Goal: Information Seeking & Learning: Learn about a topic

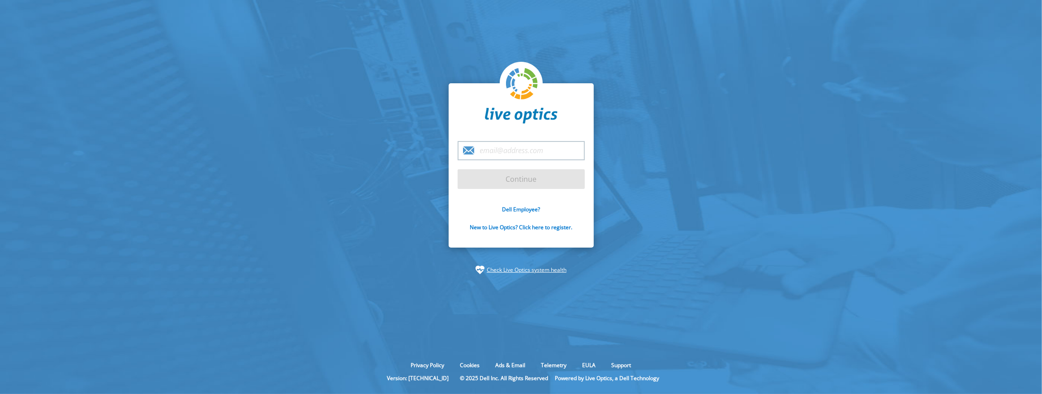
type input "[EMAIL_ADDRESS][DOMAIN_NAME]"
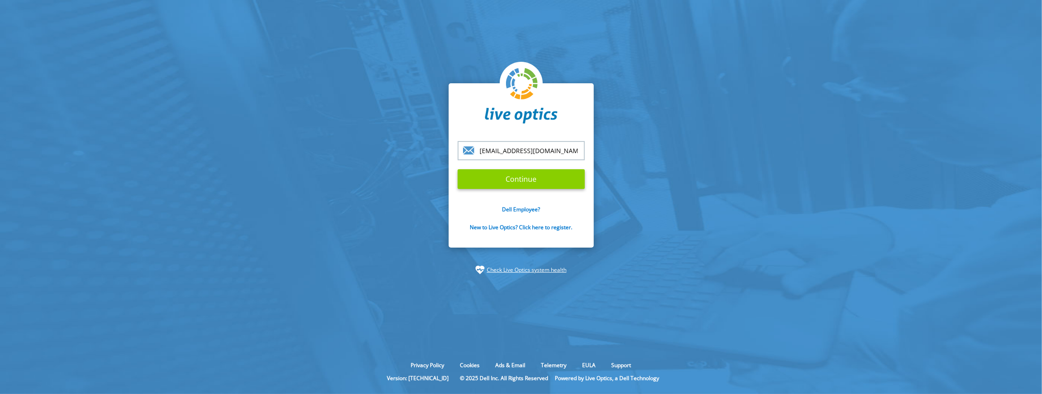
click at [512, 180] on input "Continue" at bounding box center [520, 179] width 127 height 20
click at [499, 180] on input "Continue" at bounding box center [520, 179] width 127 height 20
click at [544, 184] on input "Continue" at bounding box center [520, 179] width 127 height 20
click at [528, 148] on input "troeder@scalecomputing.com" at bounding box center [520, 150] width 127 height 19
click at [471, 182] on input "Continue" at bounding box center [520, 179] width 127 height 20
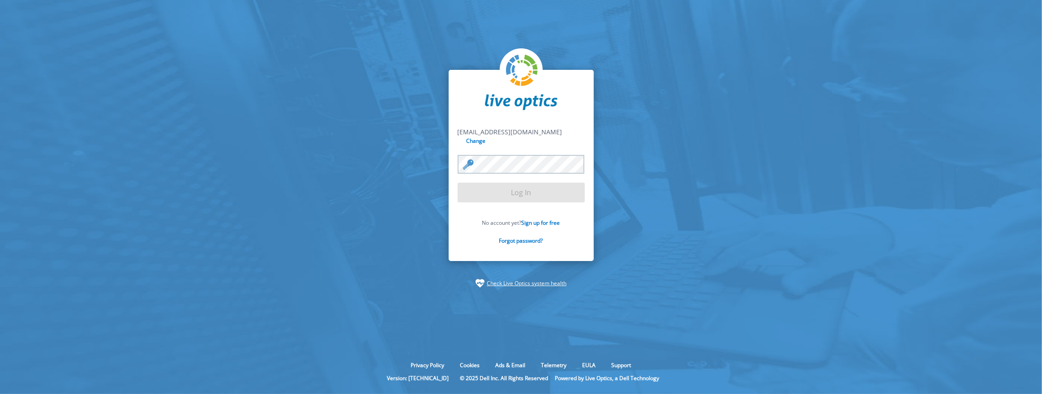
click at [471, 183] on input "Log In" at bounding box center [520, 193] width 127 height 20
click at [517, 191] on input "Log In" at bounding box center [520, 193] width 127 height 20
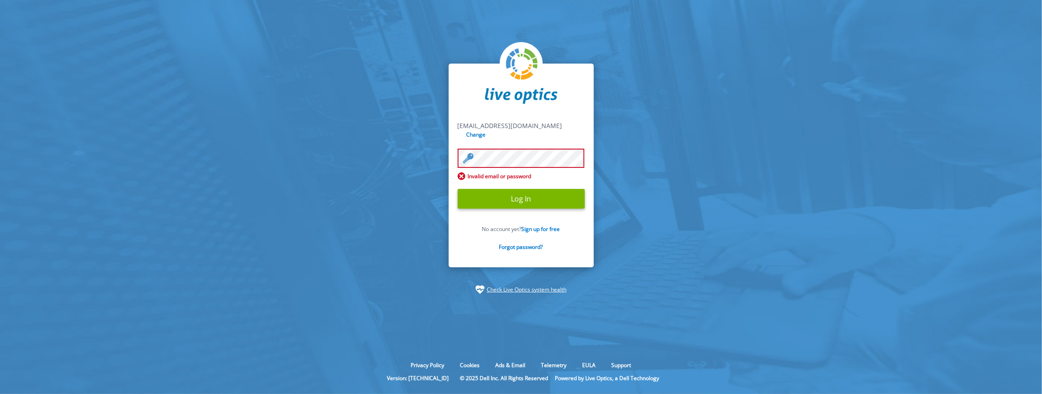
click at [517, 191] on input "Log In" at bounding box center [520, 199] width 127 height 20
click at [539, 192] on input "Log In" at bounding box center [520, 199] width 127 height 20
click at [457, 189] on input "Log In" at bounding box center [520, 199] width 127 height 20
click at [466, 192] on input "Log In" at bounding box center [520, 199] width 127 height 20
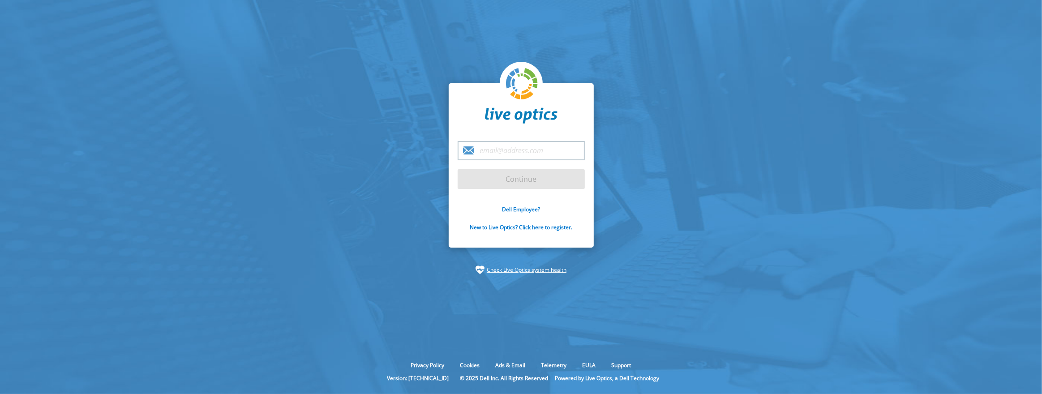
type input "troeder@scalecomputing.com"
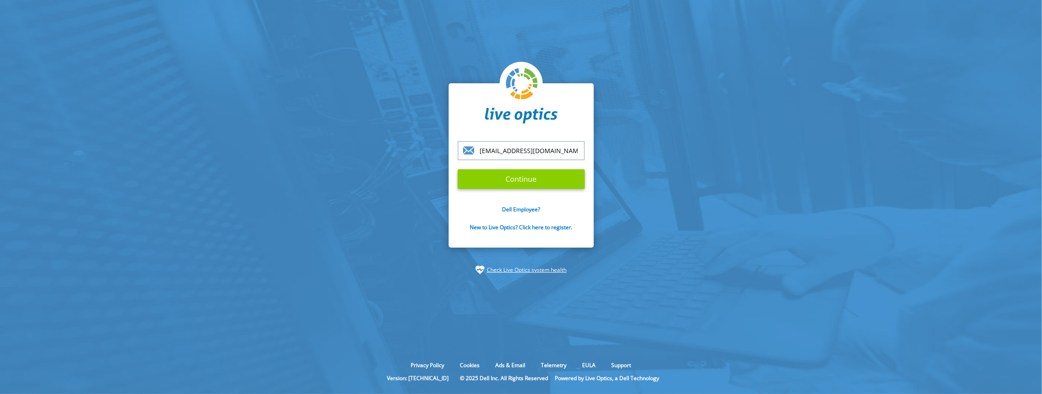
click at [535, 176] on input "Continue" at bounding box center [520, 179] width 127 height 20
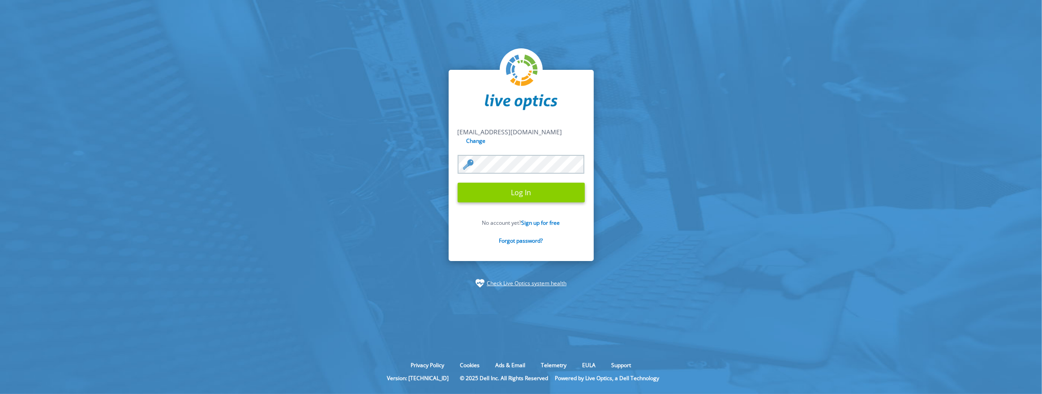
click at [530, 186] on input "Log In" at bounding box center [520, 193] width 127 height 20
click at [513, 191] on input "Log In" at bounding box center [520, 193] width 127 height 20
click at [457, 183] on input "Log In" at bounding box center [520, 193] width 127 height 20
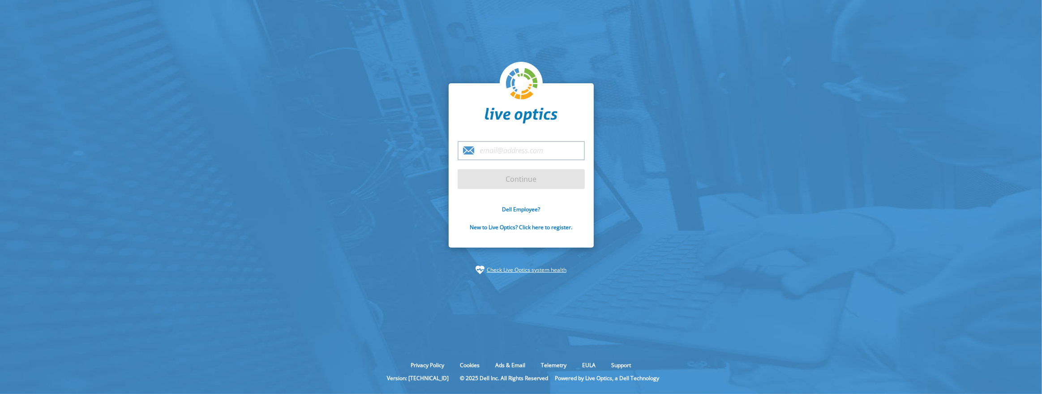
click at [564, 154] on input "email" at bounding box center [520, 150] width 127 height 19
type input "troeder@scalecomputing.com"
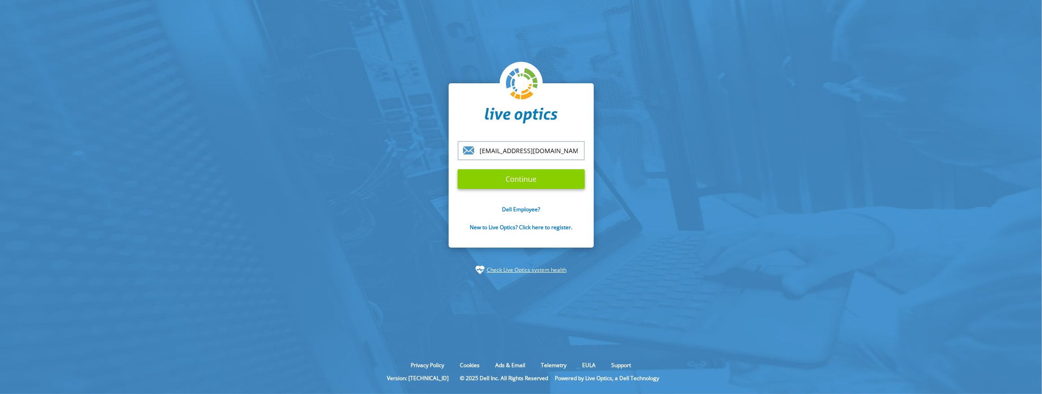
click at [525, 180] on input "Continue" at bounding box center [520, 179] width 127 height 20
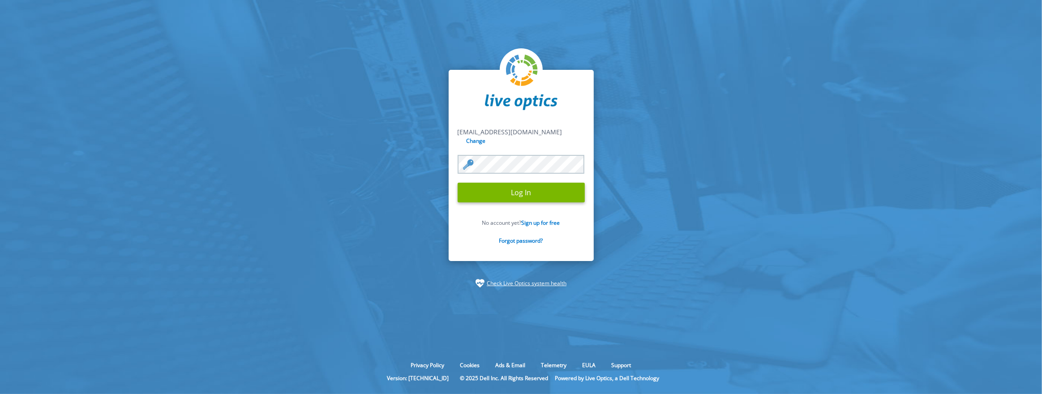
click at [525, 183] on input "Log In" at bounding box center [520, 193] width 127 height 20
click at [516, 188] on input "Log In" at bounding box center [520, 193] width 127 height 20
click at [516, 192] on input "Log In" at bounding box center [520, 193] width 127 height 20
click at [490, 189] on input "Log In" at bounding box center [520, 193] width 127 height 20
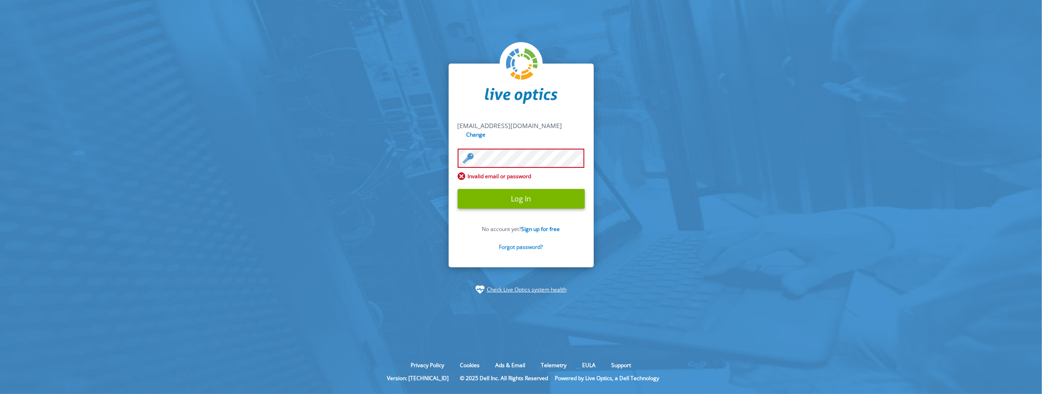
click at [524, 243] on link "Forgot password?" at bounding box center [521, 247] width 44 height 8
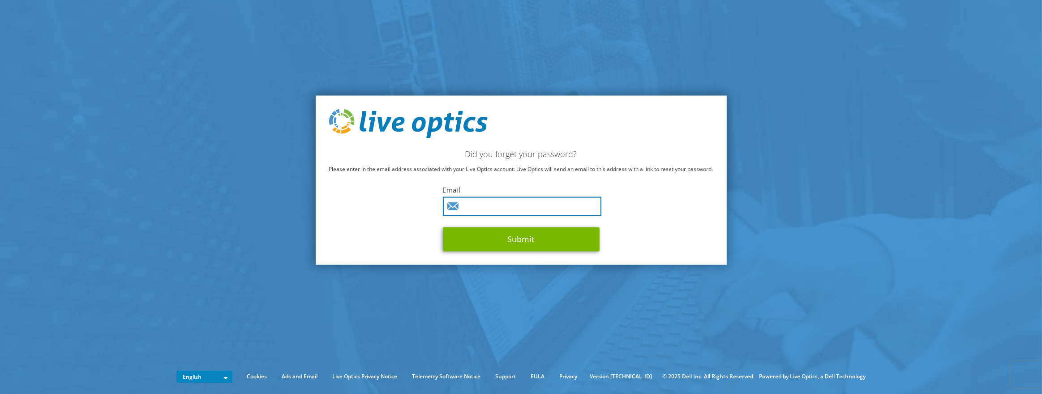
click at [534, 203] on input "text" at bounding box center [522, 206] width 158 height 19
type input "[EMAIL_ADDRESS][DOMAIN_NAME]"
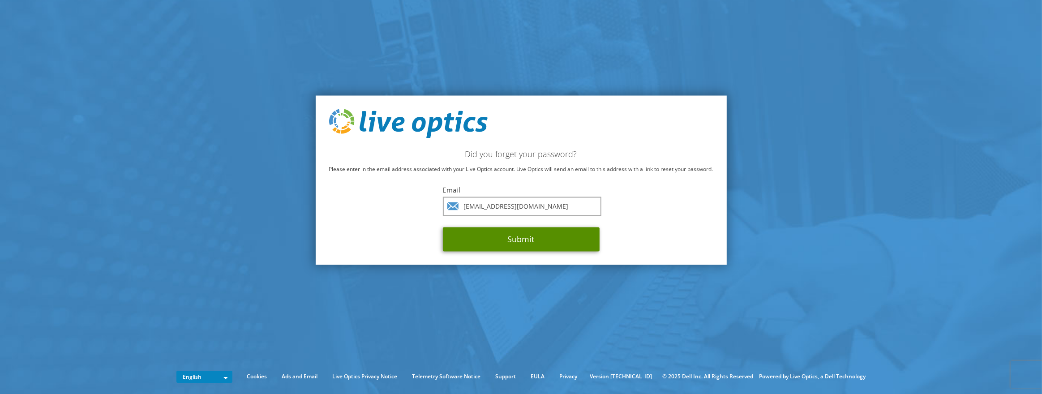
click at [510, 238] on button "Submit" at bounding box center [521, 239] width 157 height 24
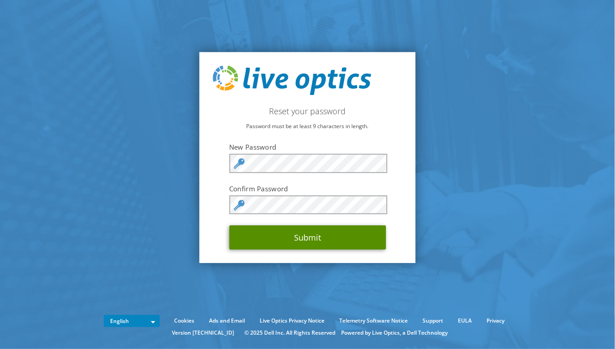
click at [252, 234] on button "Submit" at bounding box center [307, 238] width 157 height 24
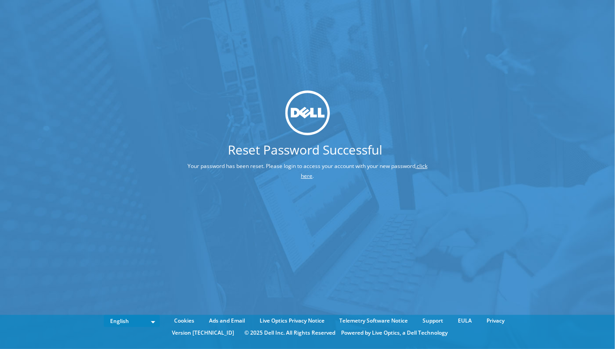
click at [311, 178] on link "click here" at bounding box center [364, 170] width 127 height 17
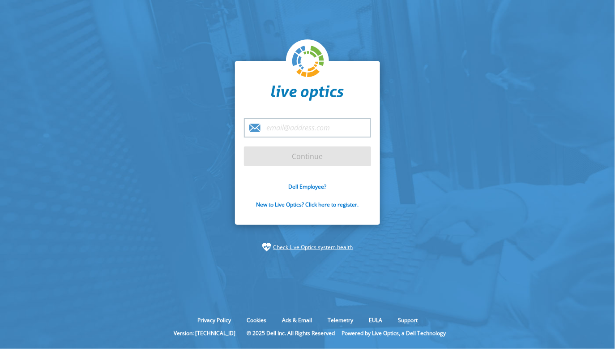
type input "troeder@scalecomputing.com"
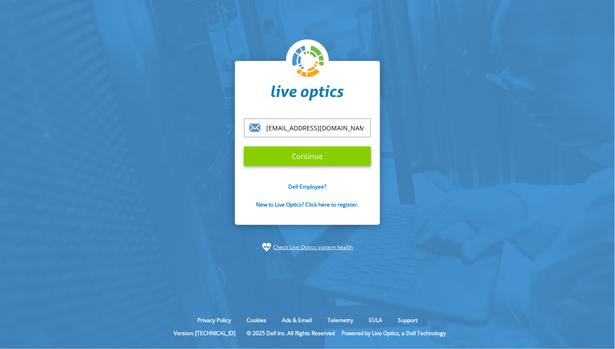
click at [296, 157] on input "Continue" at bounding box center [307, 156] width 127 height 20
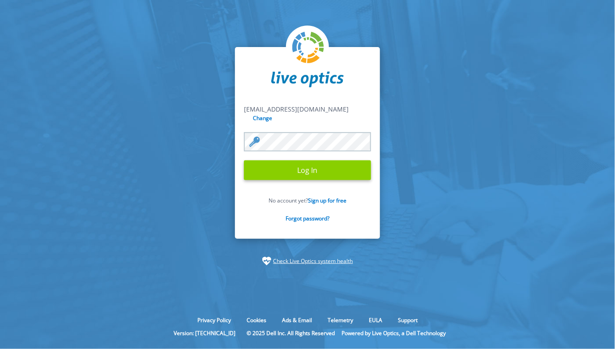
click at [293, 165] on input "Log In" at bounding box center [307, 170] width 127 height 20
click at [314, 172] on input "Log In" at bounding box center [307, 170] width 127 height 20
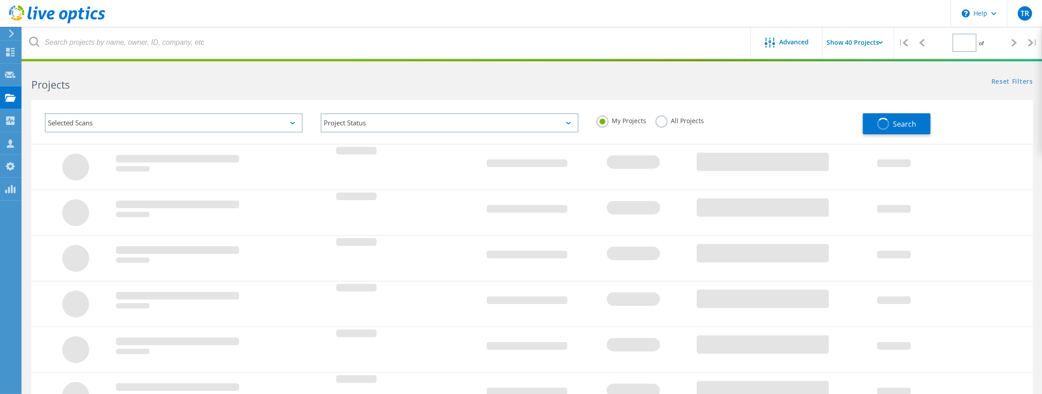
type input "1"
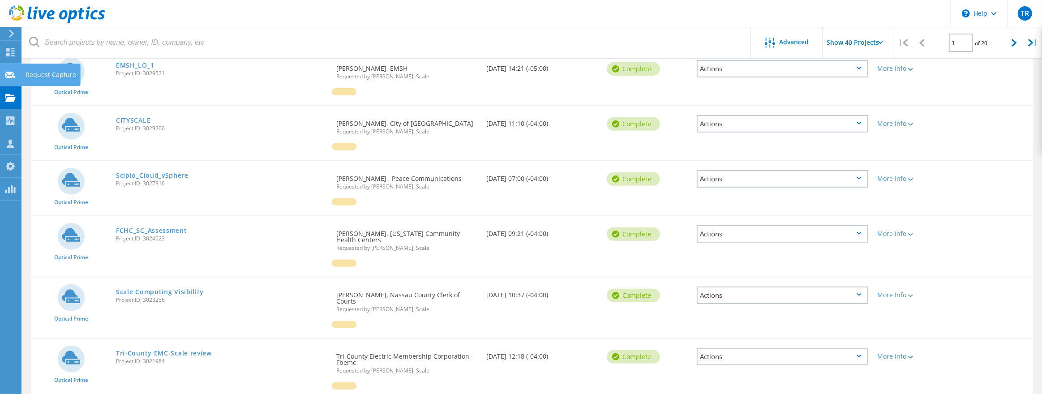
scroll to position [366, 0]
click at [176, 226] on link "FCHC_SC_Assessment" at bounding box center [151, 229] width 71 height 6
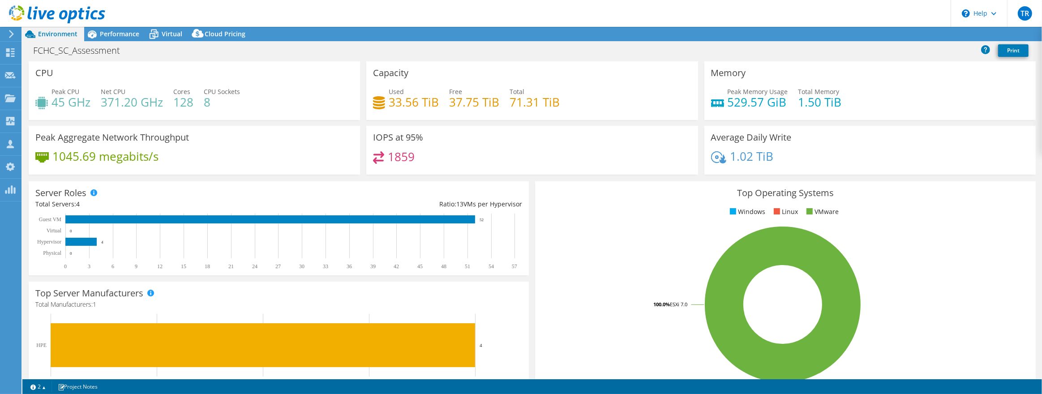
select select "USD"
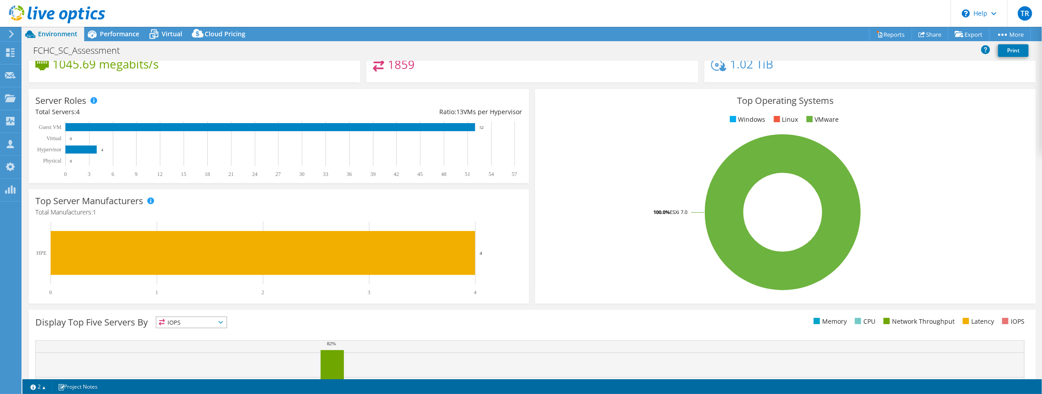
scroll to position [94, 0]
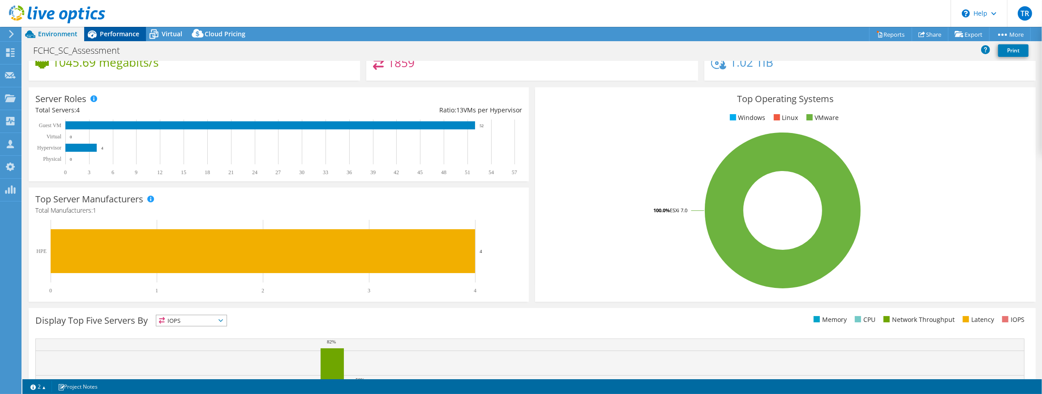
click at [122, 37] on span "Performance" at bounding box center [119, 34] width 39 height 9
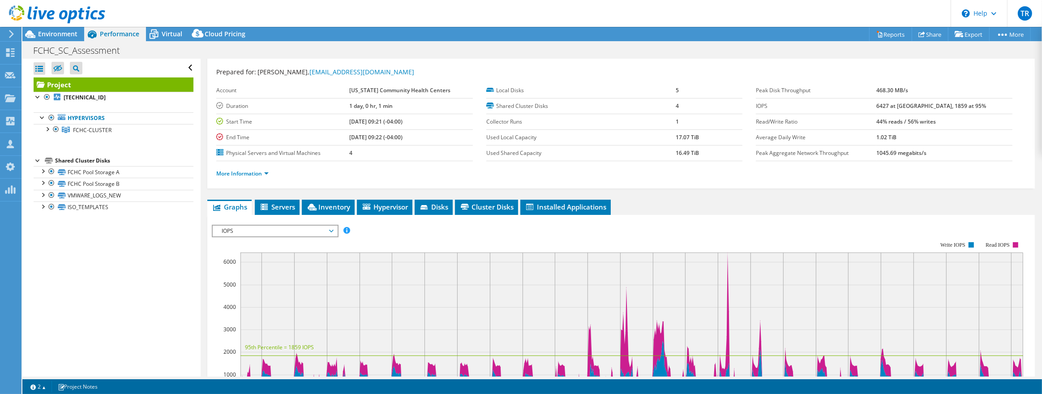
scroll to position [17, 0]
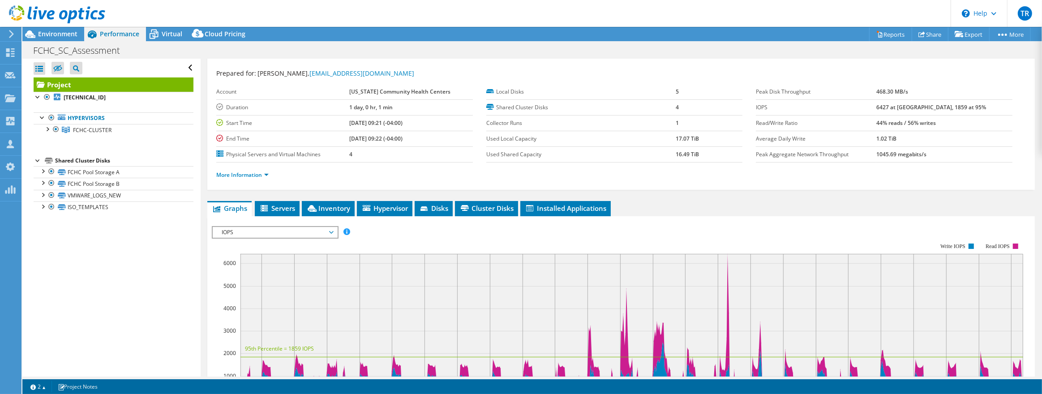
click at [331, 229] on span "IOPS" at bounding box center [274, 232] width 115 height 11
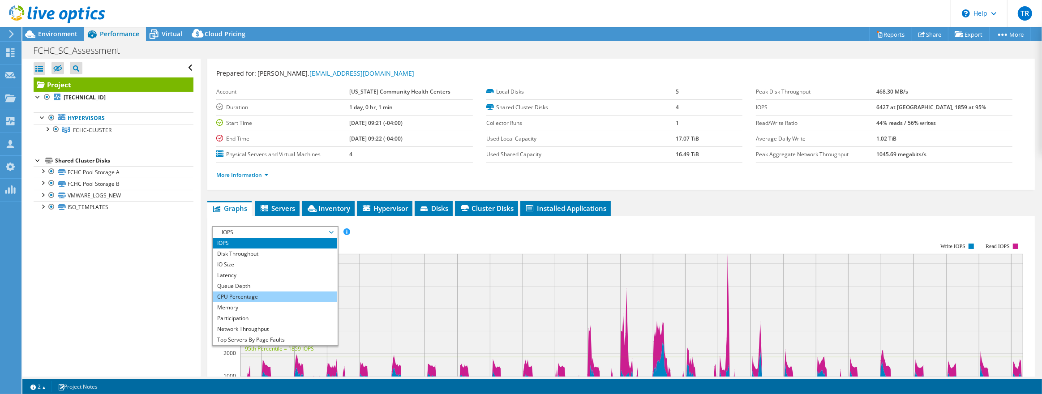
click at [236, 294] on li "CPU Percentage" at bounding box center [275, 296] width 124 height 11
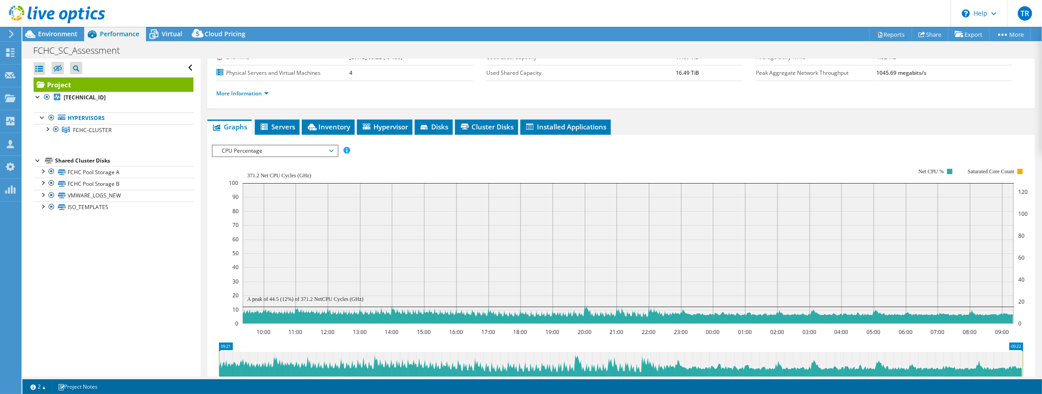
scroll to position [99, 0]
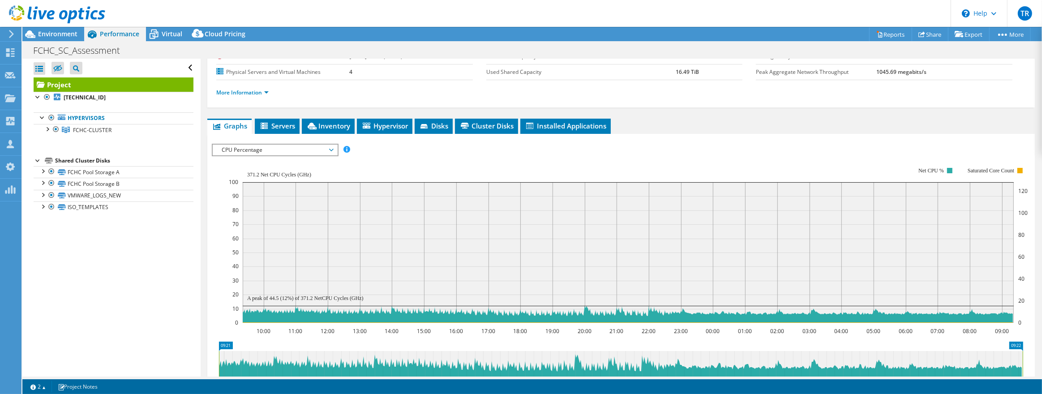
click at [333, 149] on icon at bounding box center [331, 150] width 4 height 3
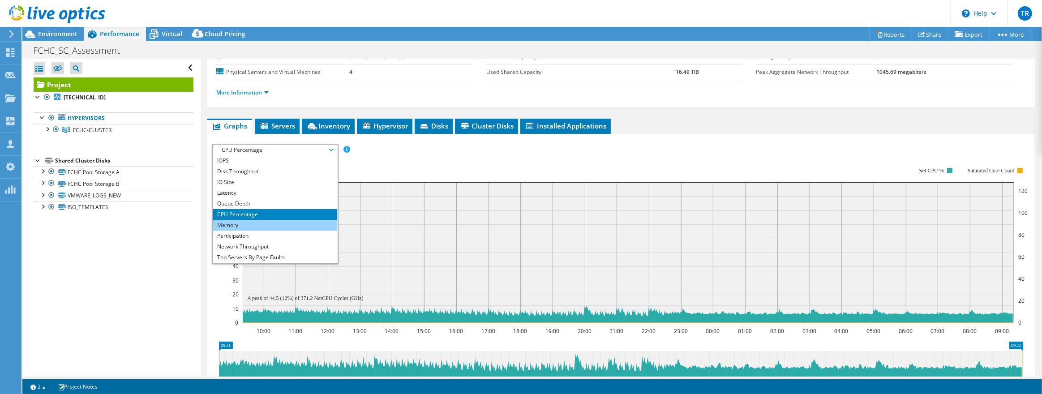
click at [268, 220] on li "Memory" at bounding box center [275, 225] width 124 height 11
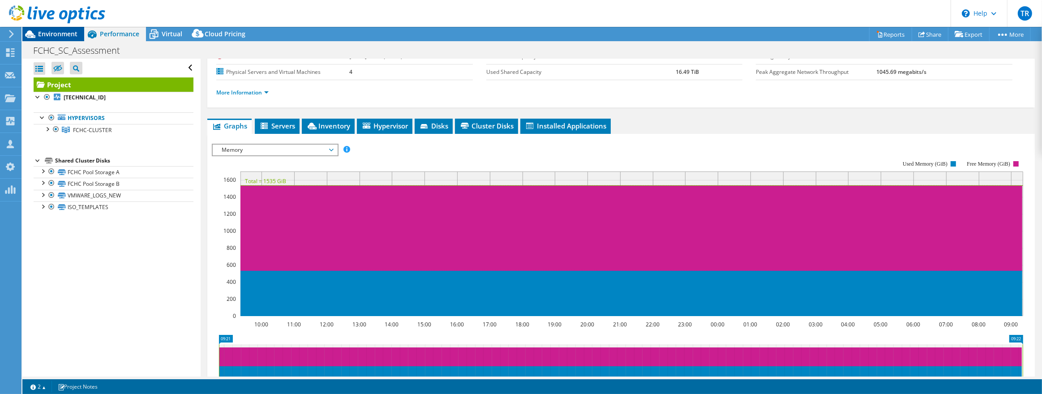
click at [64, 33] on span "Environment" at bounding box center [57, 34] width 39 height 9
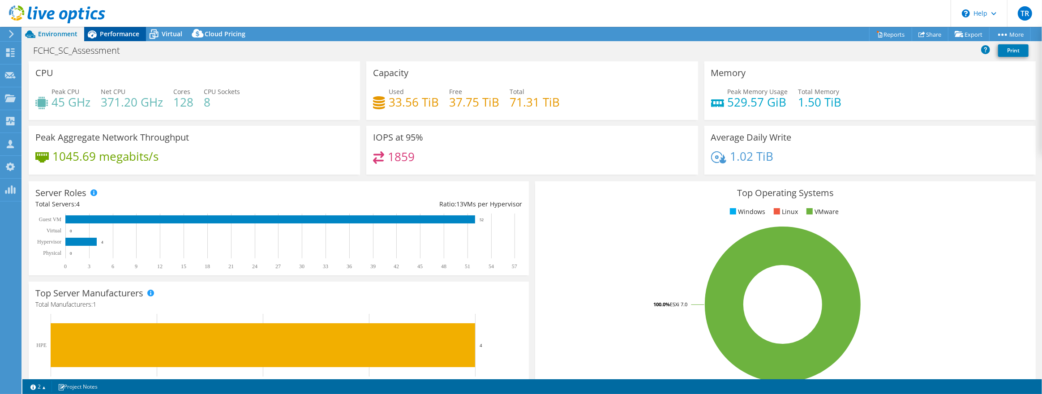
click at [111, 36] on span "Performance" at bounding box center [119, 34] width 39 height 9
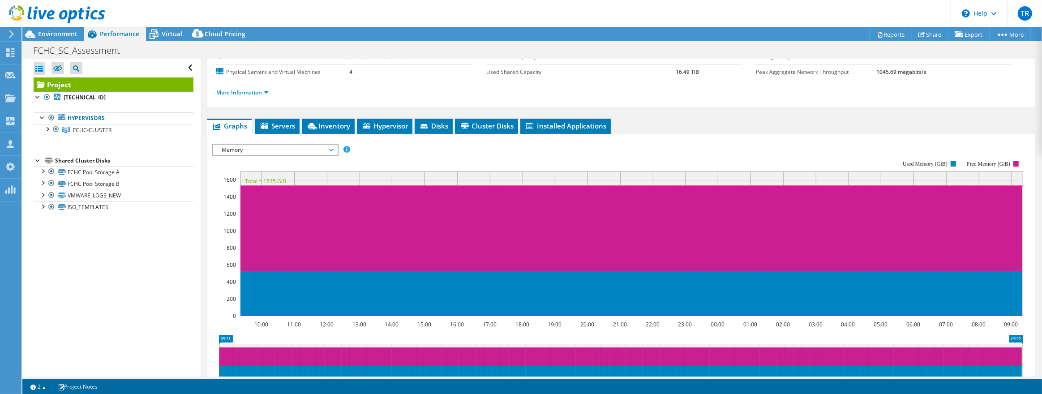
click at [331, 147] on span "Memory" at bounding box center [274, 150] width 115 height 11
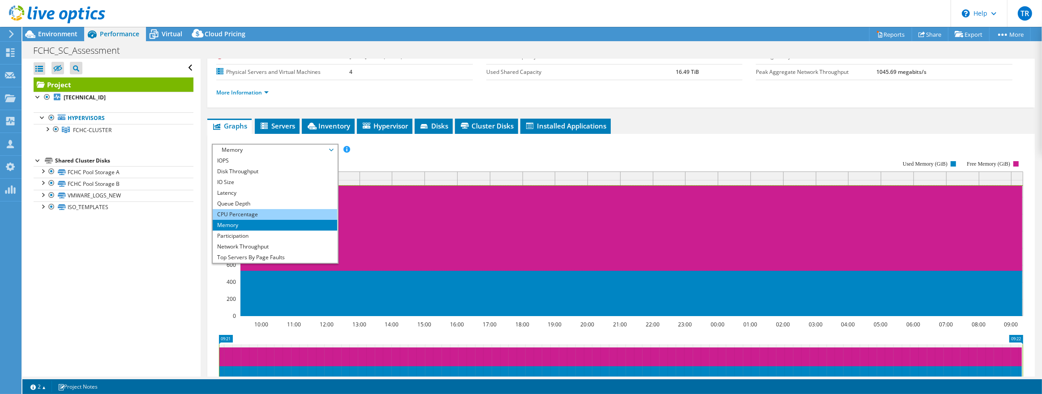
click at [294, 211] on li "CPU Percentage" at bounding box center [275, 214] width 124 height 11
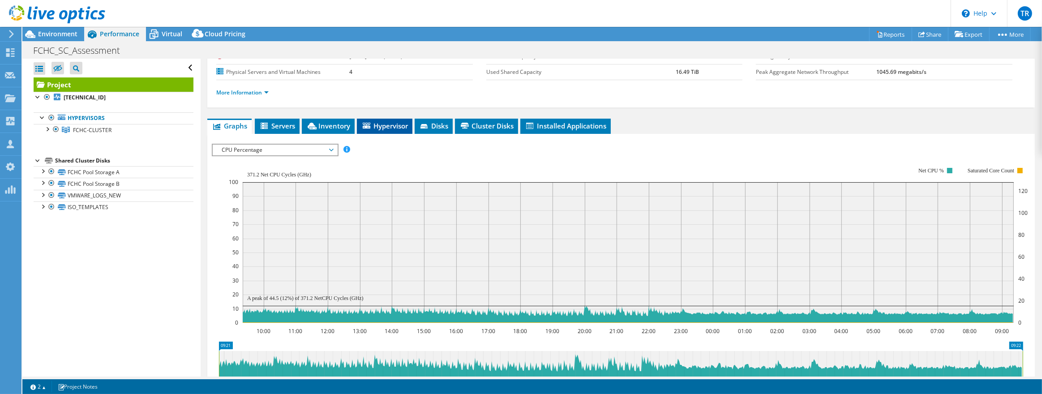
click at [392, 127] on span "Hypervisor" at bounding box center [384, 125] width 47 height 9
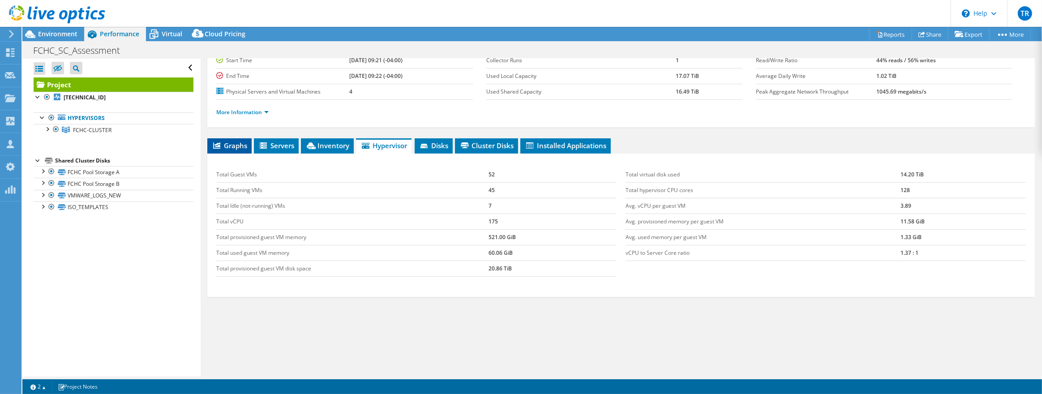
click at [225, 145] on span "Graphs" at bounding box center [229, 145] width 35 height 9
click at [225, 164] on span "CPU Percentage" at bounding box center [274, 169] width 115 height 11
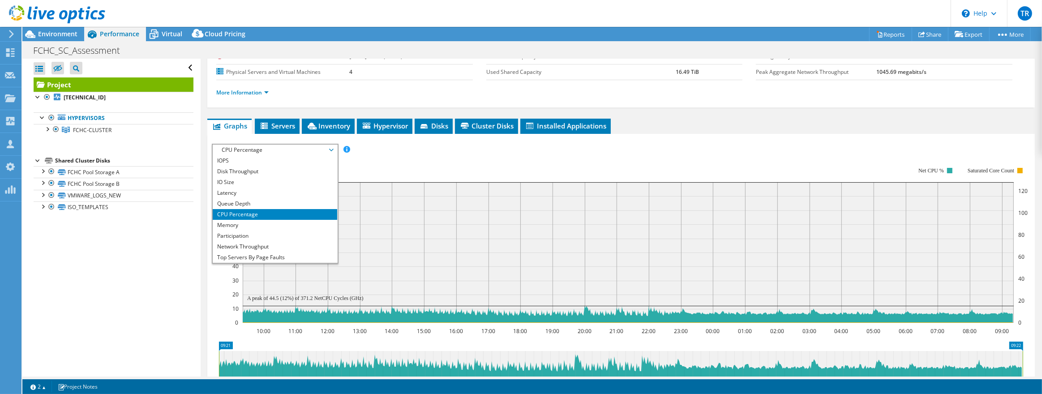
click at [248, 150] on span "CPU Percentage" at bounding box center [274, 150] width 115 height 11
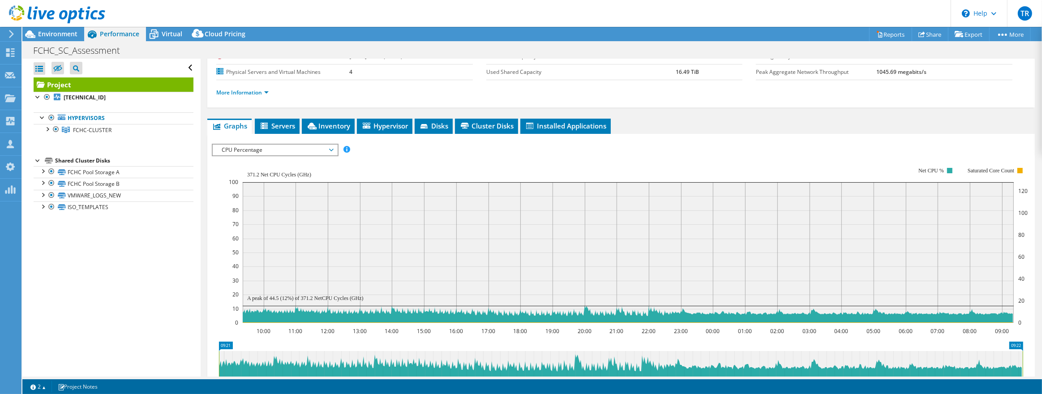
click at [252, 148] on span "CPU Percentage" at bounding box center [274, 150] width 115 height 11
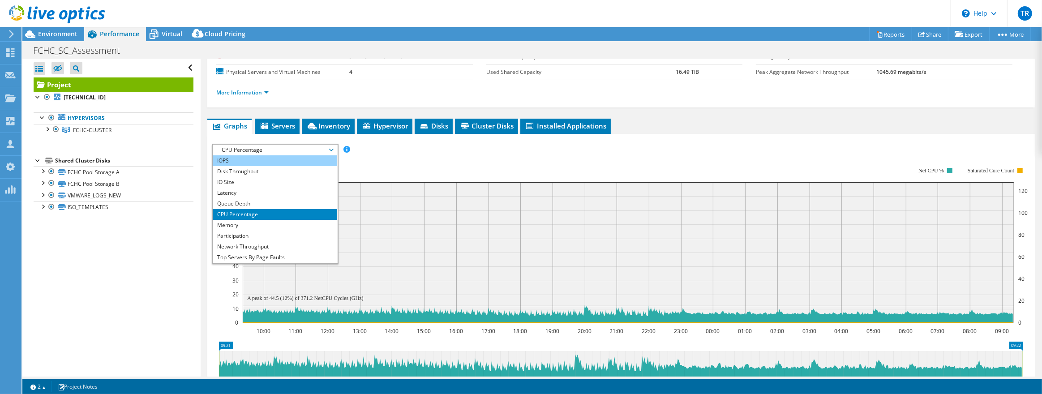
click at [231, 155] on li "IOPS" at bounding box center [275, 160] width 124 height 11
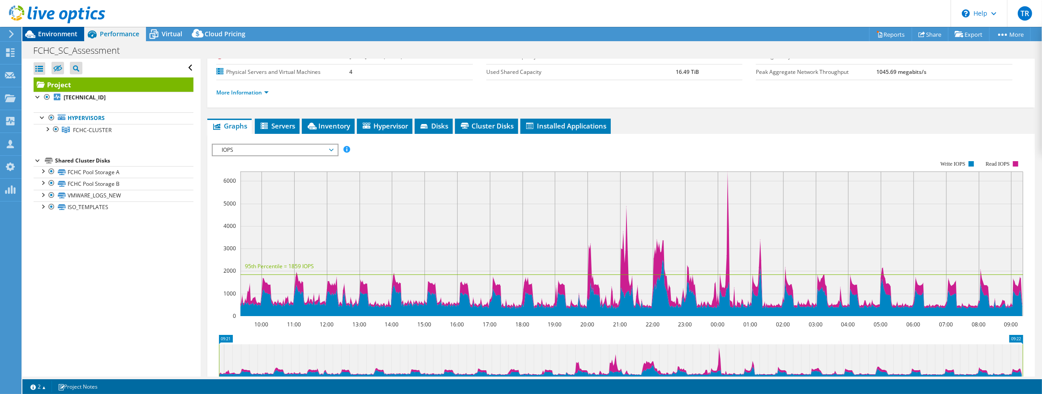
click at [59, 35] on span "Environment" at bounding box center [57, 34] width 39 height 9
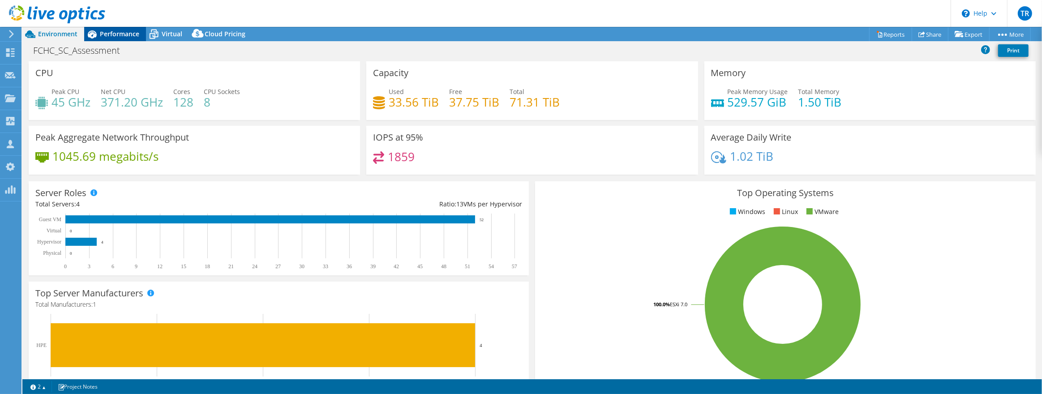
click at [131, 31] on span "Performance" at bounding box center [119, 34] width 39 height 9
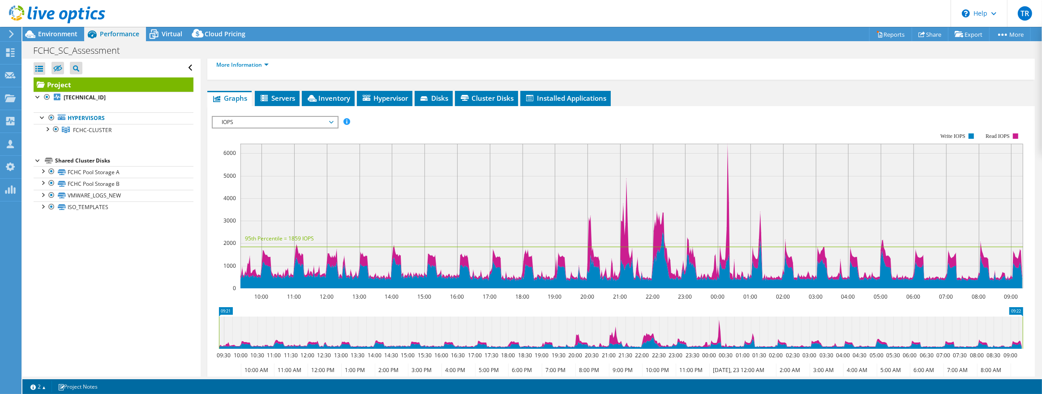
scroll to position [130, 0]
